Goal: Communication & Community: Answer question/provide support

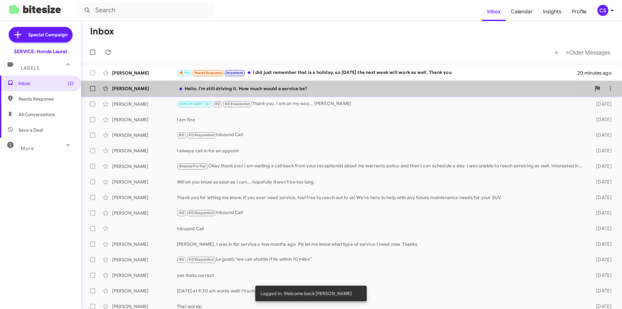
click at [371, 89] on div "Hello. I'm still driving it. How much would a service be?" at bounding box center [384, 88] width 414 height 6
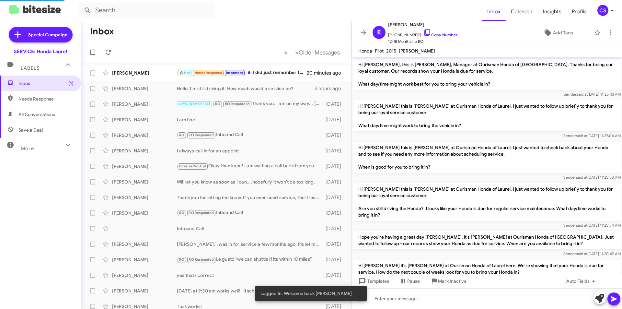
scroll to position [193, 0]
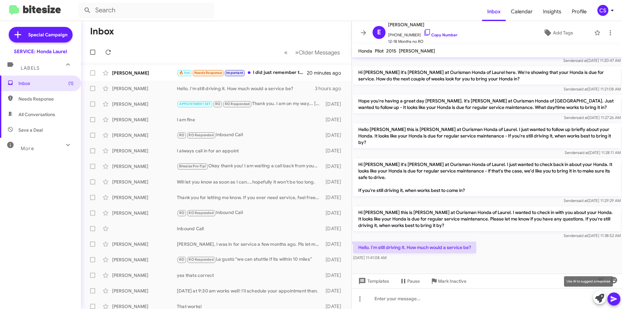
click at [601, 297] on icon at bounding box center [600, 298] width 9 height 9
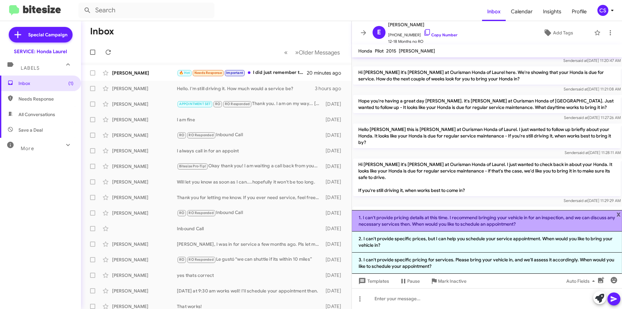
click at [495, 220] on li "1. I can't provide pricing details at this time. I recommend bringing your vehi…" at bounding box center [487, 220] width 270 height 21
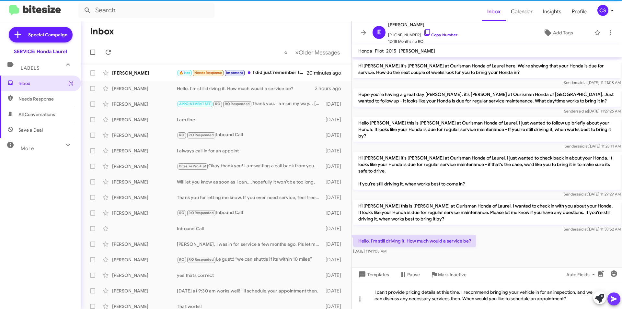
click at [610, 298] on button at bounding box center [614, 298] width 13 height 13
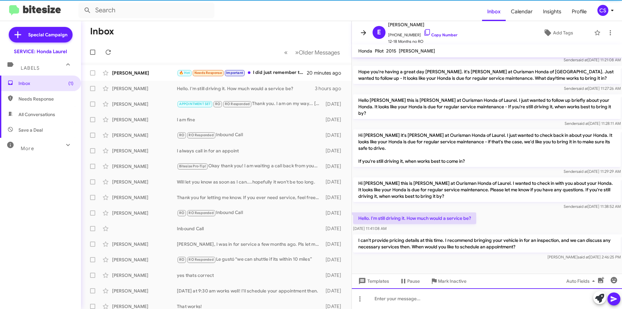
scroll to position [223, 0]
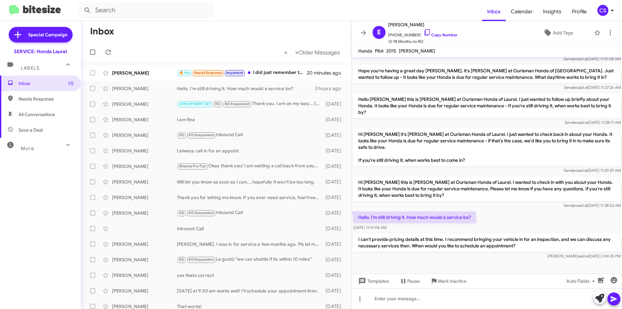
drag, startPoint x: 360, startPoint y: 31, endPoint x: 351, endPoint y: 41, distance: 12.8
click at [361, 31] on icon at bounding box center [364, 33] width 8 height 8
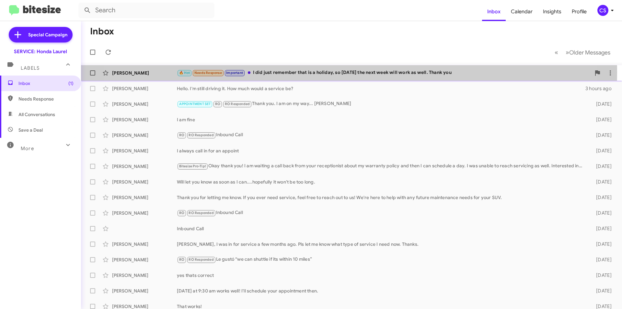
click at [319, 72] on div "🔥 Hot Needs Response Important I did just remember that is a holiday, so [DATE]…" at bounding box center [384, 72] width 414 height 7
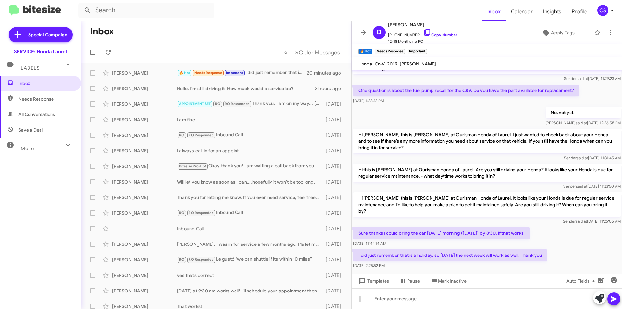
scroll to position [68, 0]
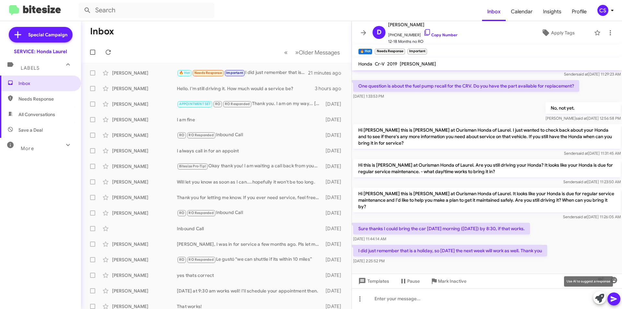
click at [596, 299] on icon at bounding box center [600, 298] width 9 height 9
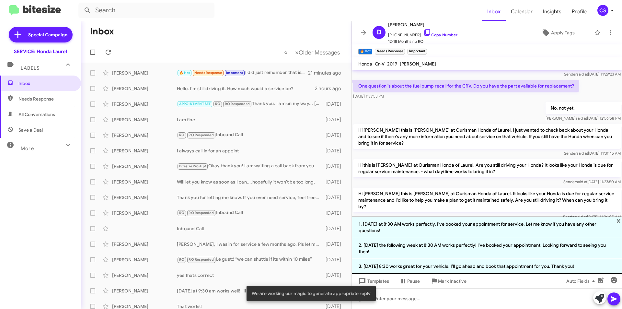
scroll to position [125, 0]
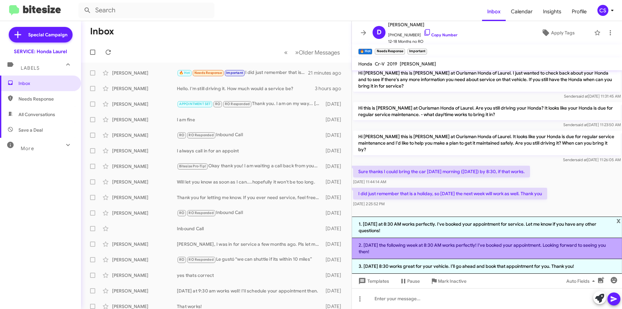
click at [428, 247] on li "2. [DATE] the following week at 8:30 AM works perfectly! I've booked your appoi…" at bounding box center [487, 248] width 270 height 21
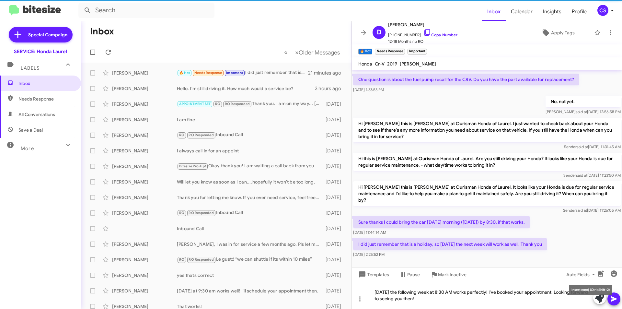
click at [616, 298] on mat-tooltip-component "Insert emoji (Ctrl+Shift+2)" at bounding box center [591, 289] width 53 height 19
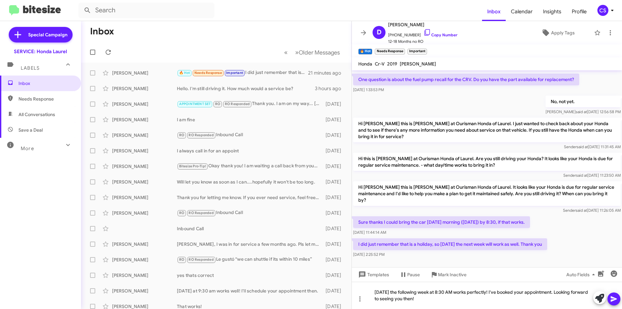
click at [613, 298] on icon at bounding box center [614, 299] width 6 height 6
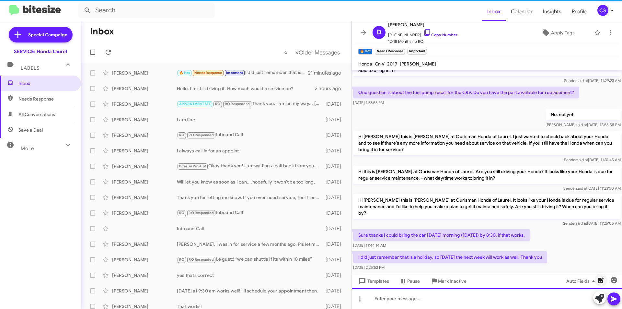
scroll to position [98, 0]
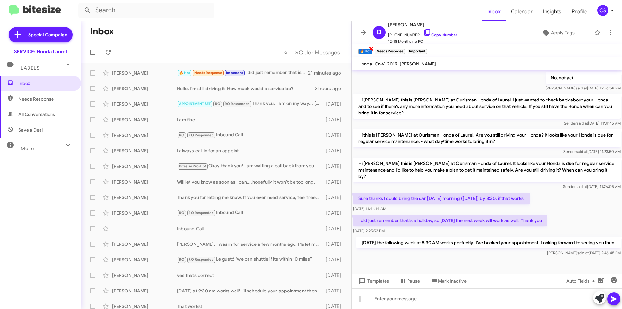
click at [370, 48] on span "×" at bounding box center [371, 48] width 5 height 8
click at [386, 47] on span "×" at bounding box center [387, 48] width 5 height 8
click at [376, 47] on span "×" at bounding box center [376, 48] width 5 height 8
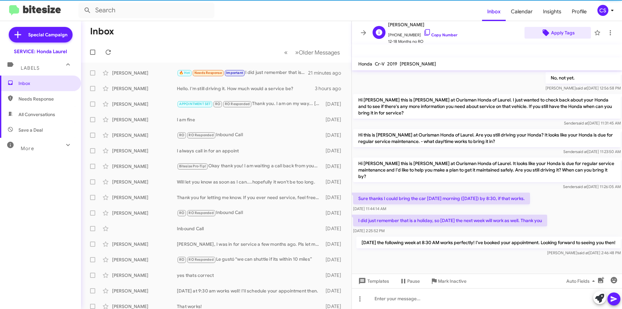
click at [555, 32] on span "Apply Tags" at bounding box center [563, 33] width 24 height 12
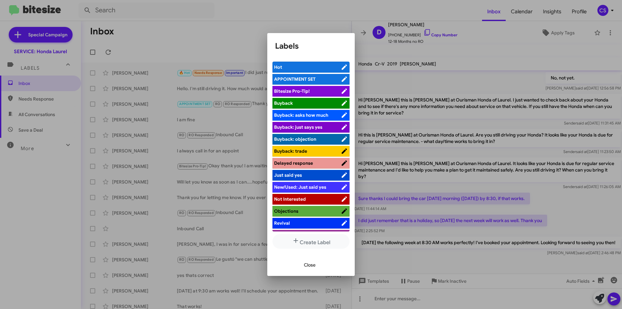
click at [289, 81] on span "APPOINTMENT SET" at bounding box center [294, 79] width 41 height 6
click at [240, 33] on div at bounding box center [311, 154] width 622 height 309
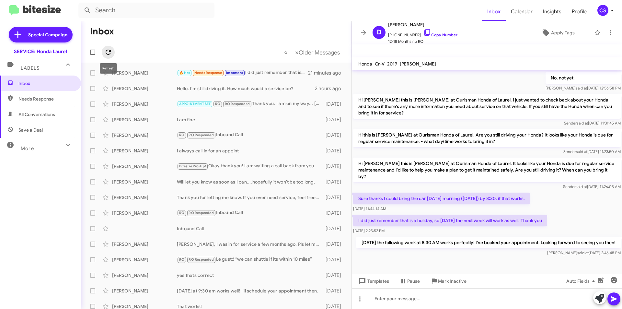
click at [107, 52] on icon at bounding box center [108, 52] width 8 height 8
click at [365, 33] on icon at bounding box center [363, 32] width 5 height 5
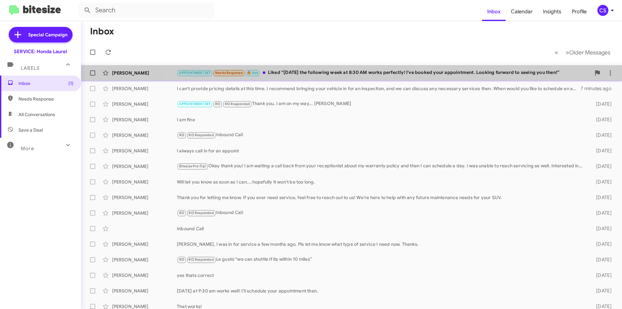
click at [409, 68] on div "[PERSON_NAME] APPOINTMENT SET Needs Response 🔥 Hot Liked “[DATE] the following …" at bounding box center [351, 72] width 531 height 13
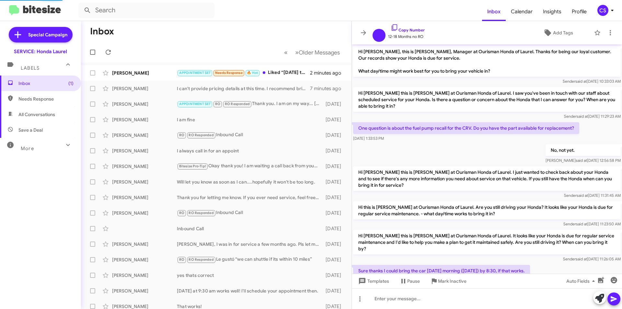
scroll to position [143, 0]
